Goal: Information Seeking & Learning: Learn about a topic

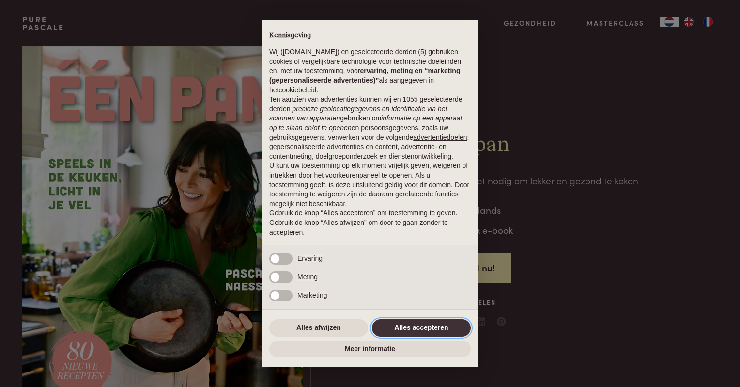
click at [403, 327] on button "Alles accepteren" at bounding box center [421, 328] width 99 height 17
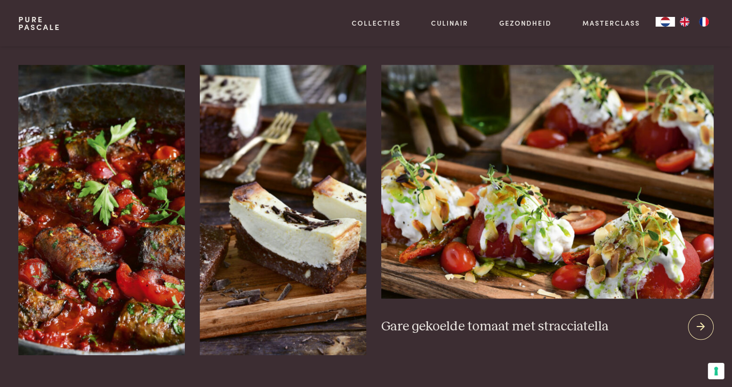
scroll to position [1210, 0]
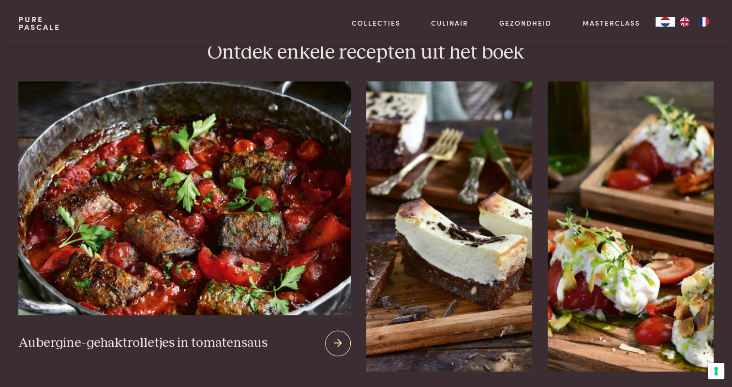
click at [110, 204] on img at bounding box center [184, 198] width 332 height 234
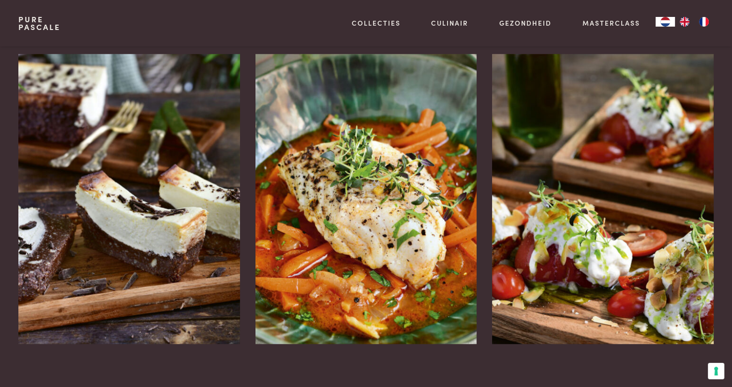
scroll to position [1840, 0]
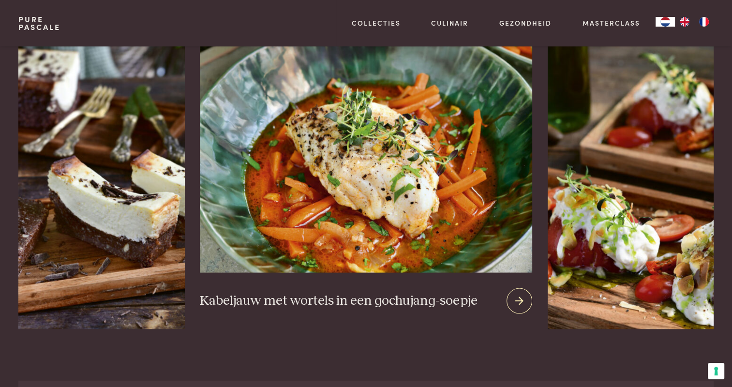
click at [335, 157] on img at bounding box center [366, 156] width 332 height 234
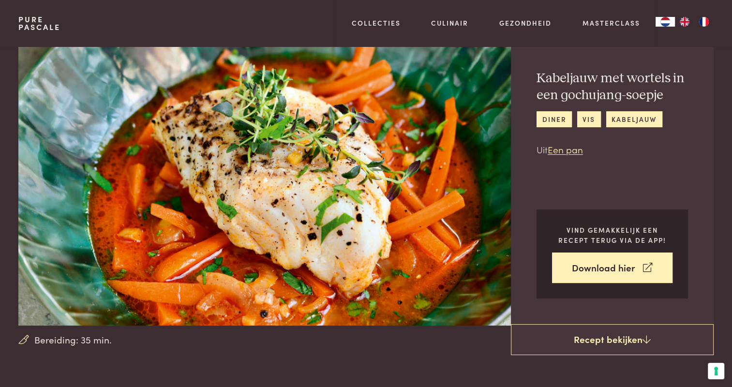
scroll to position [97, 0]
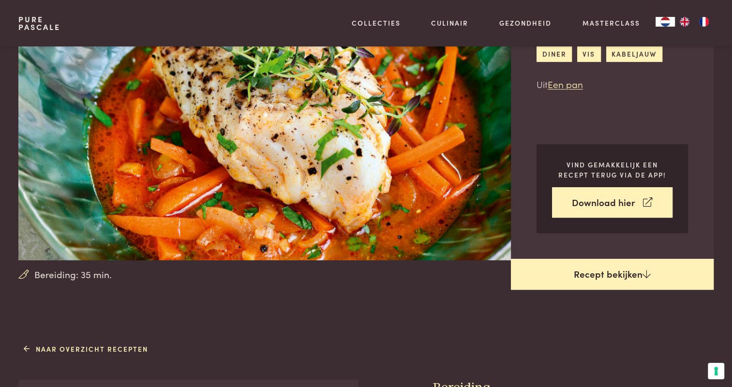
click at [614, 270] on link "Recept bekijken" at bounding box center [612, 274] width 203 height 31
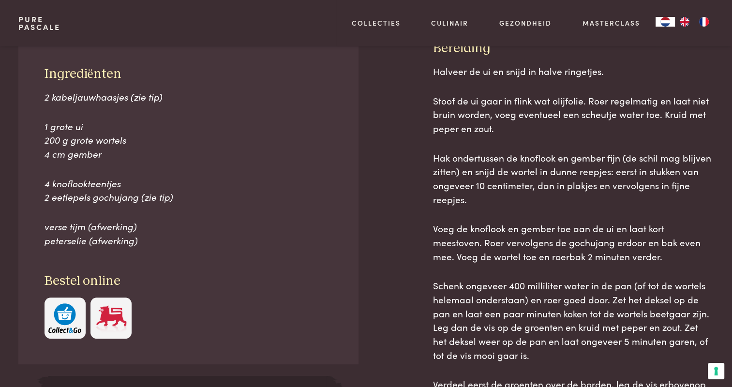
scroll to position [437, 0]
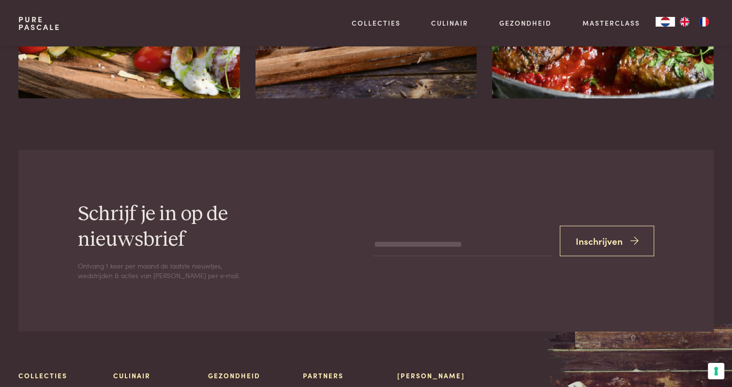
scroll to position [1985, 0]
